Goal: Transaction & Acquisition: Download file/media

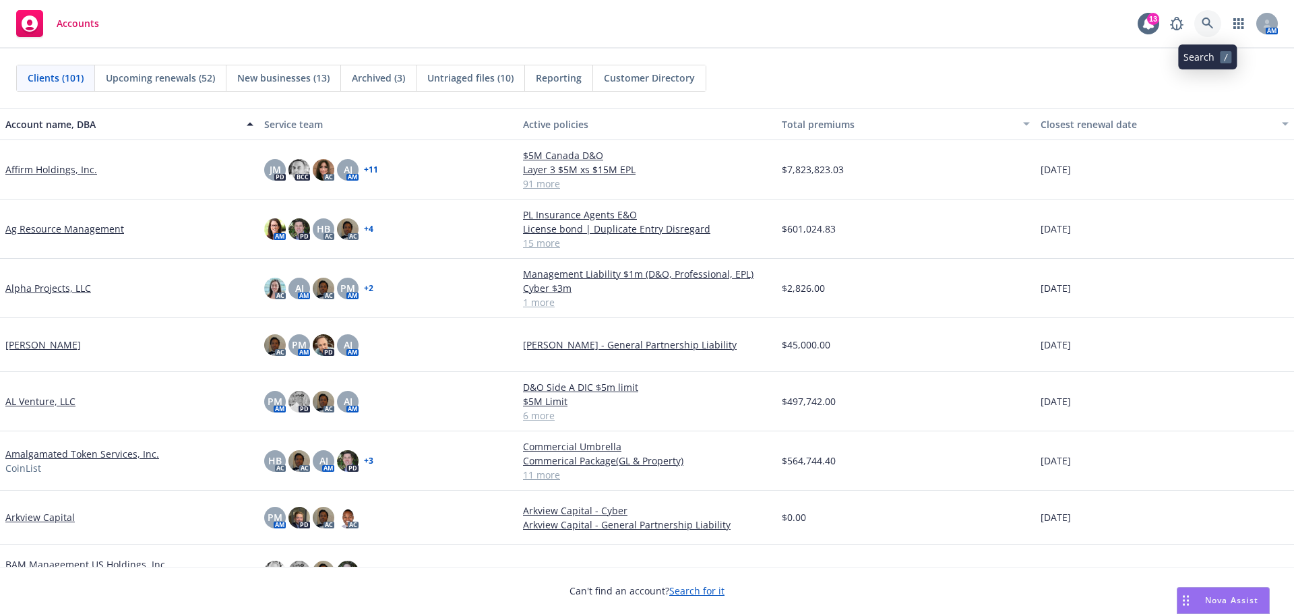
click at [1208, 24] on icon at bounding box center [1208, 24] width 12 height 12
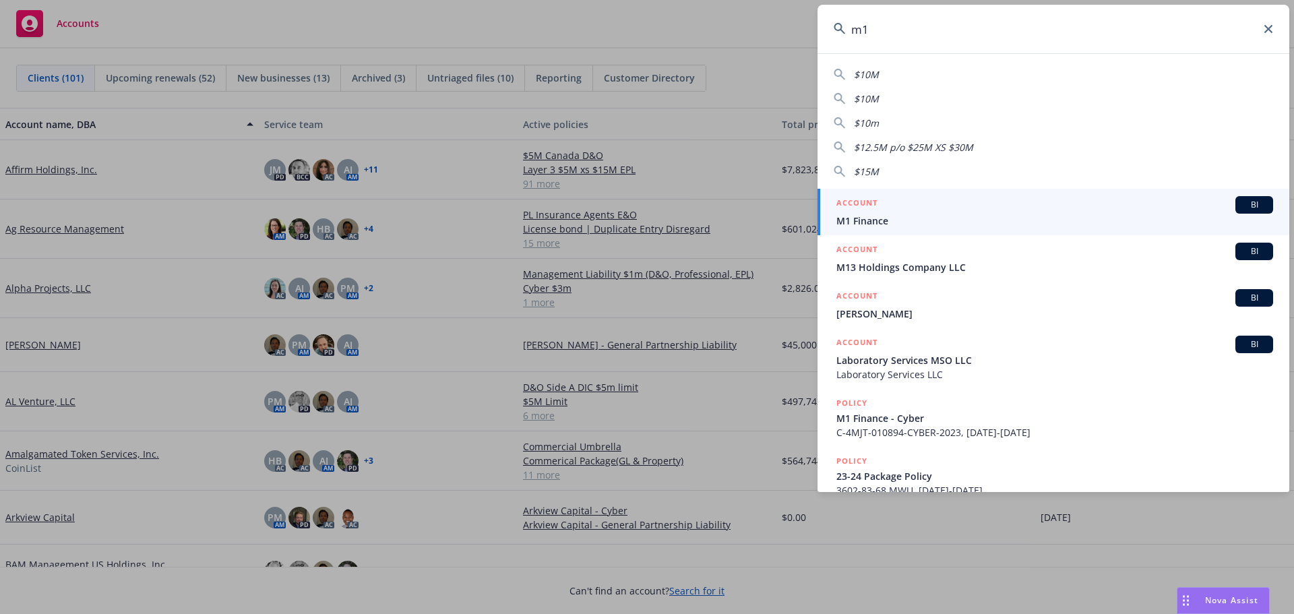
type input "m1"
click at [879, 214] on span "M1 Finance" at bounding box center [1054, 221] width 437 height 14
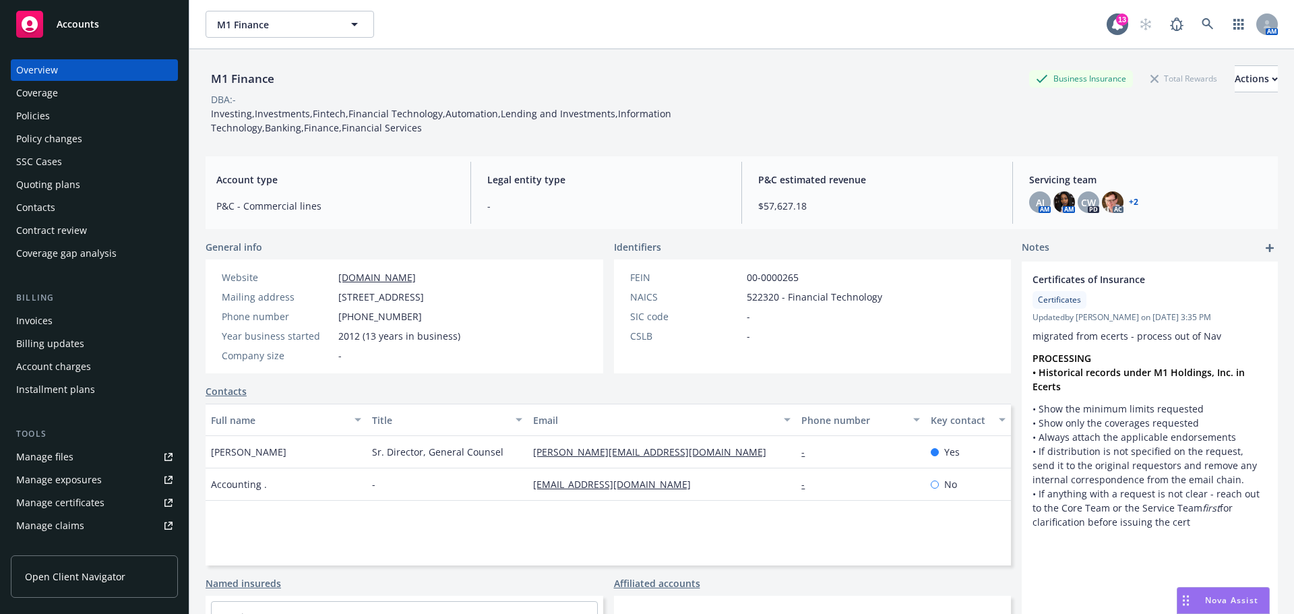
click at [42, 114] on div "Policies" at bounding box center [33, 116] width 34 height 22
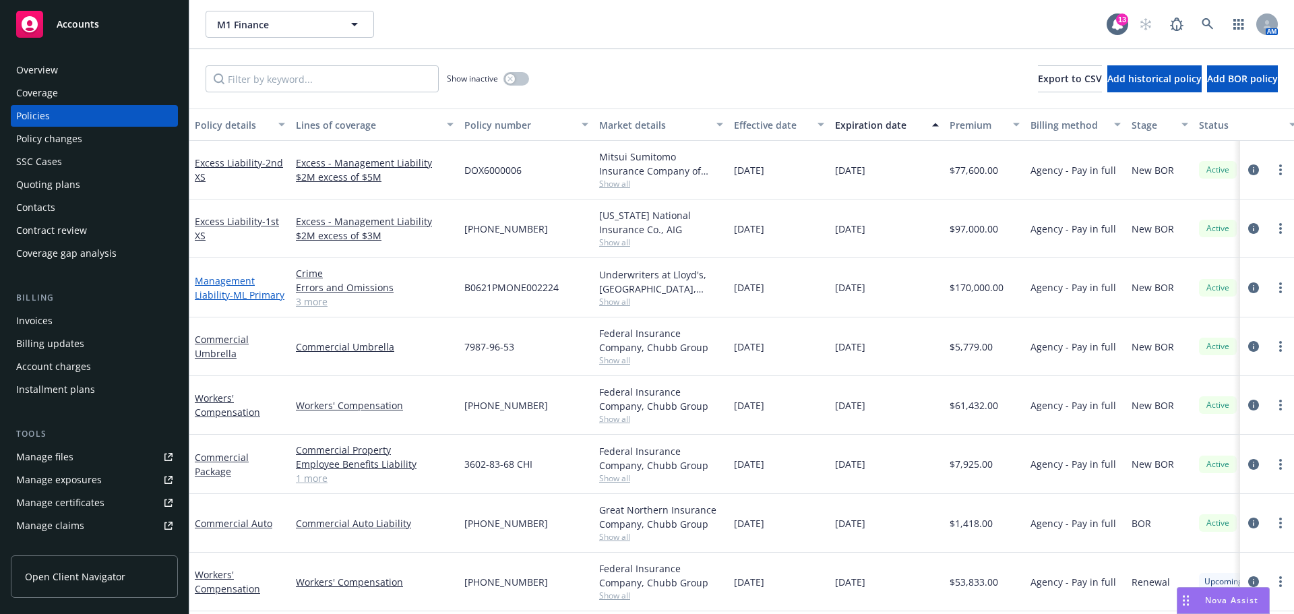
click at [230, 289] on span "- ML Primary" at bounding box center [257, 294] width 55 height 13
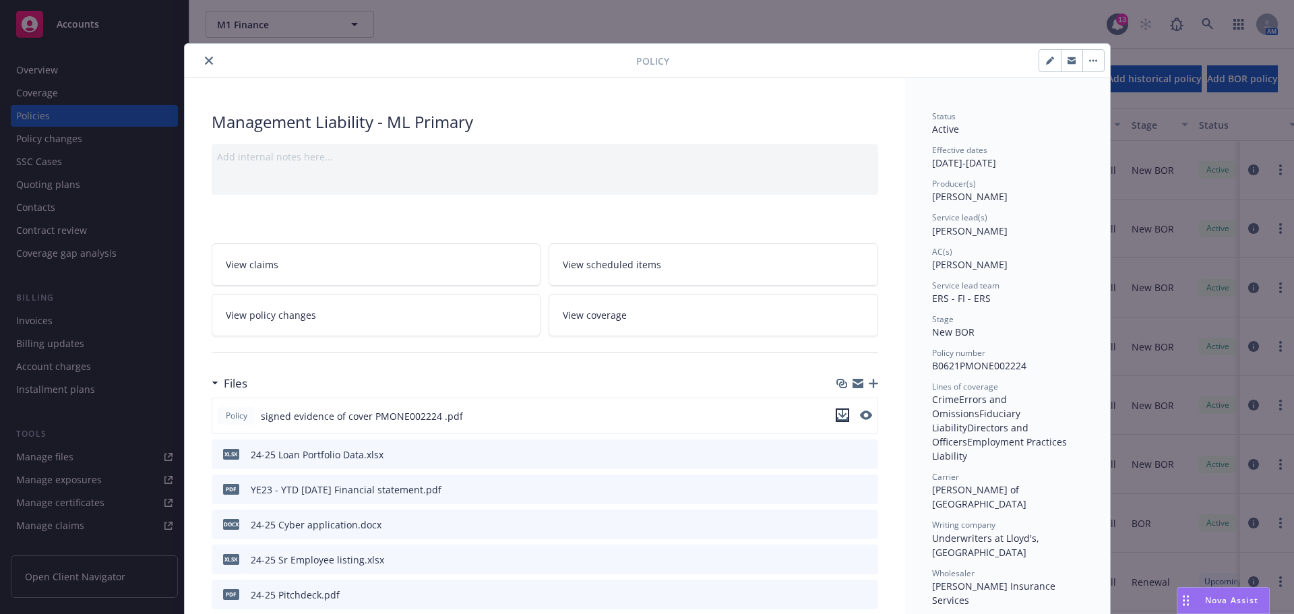
click at [838, 418] on icon "download file" at bounding box center [842, 415] width 11 height 11
